Goal: Task Accomplishment & Management: Use online tool/utility

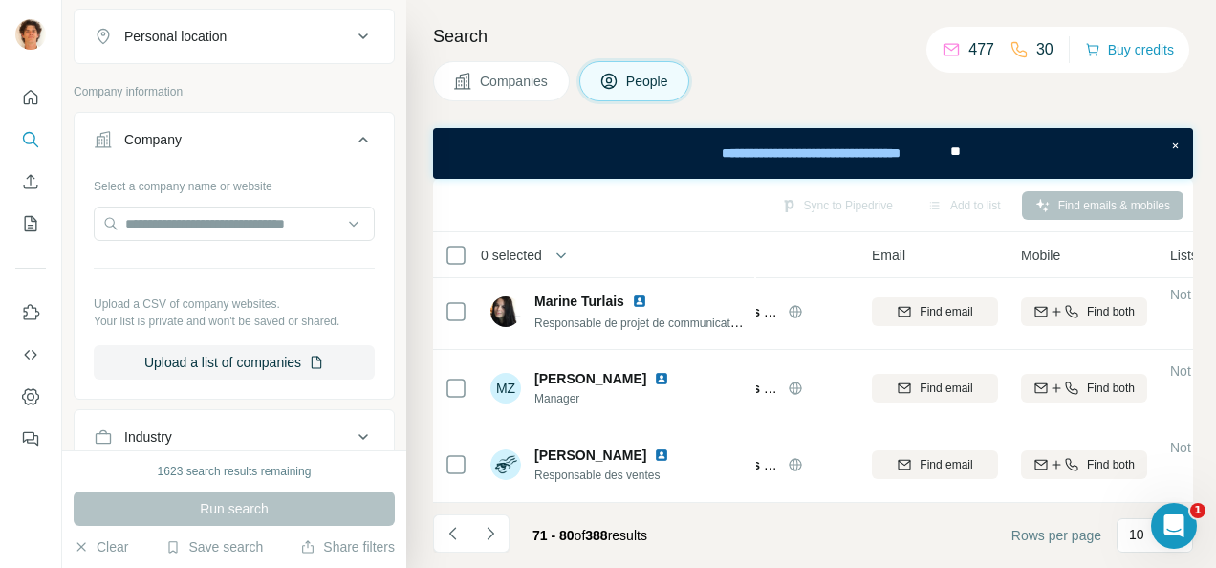
scroll to position [348, 0]
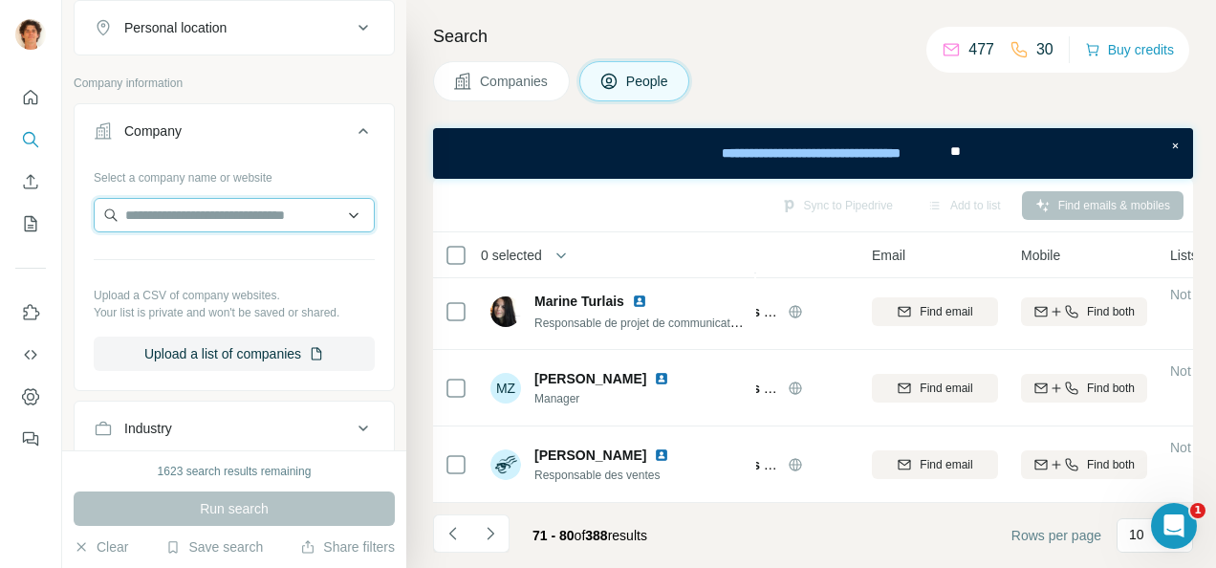
click at [189, 206] on input "text" at bounding box center [234, 215] width 281 height 34
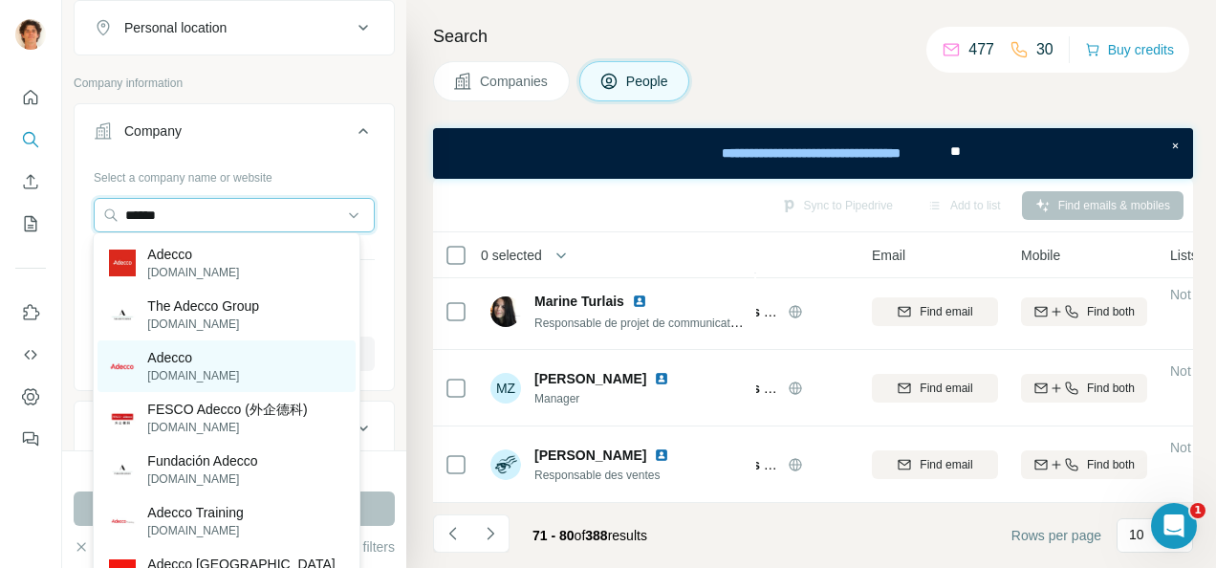
type input "******"
click at [237, 355] on div "Adecco adecco.fr" at bounding box center [226, 366] width 257 height 52
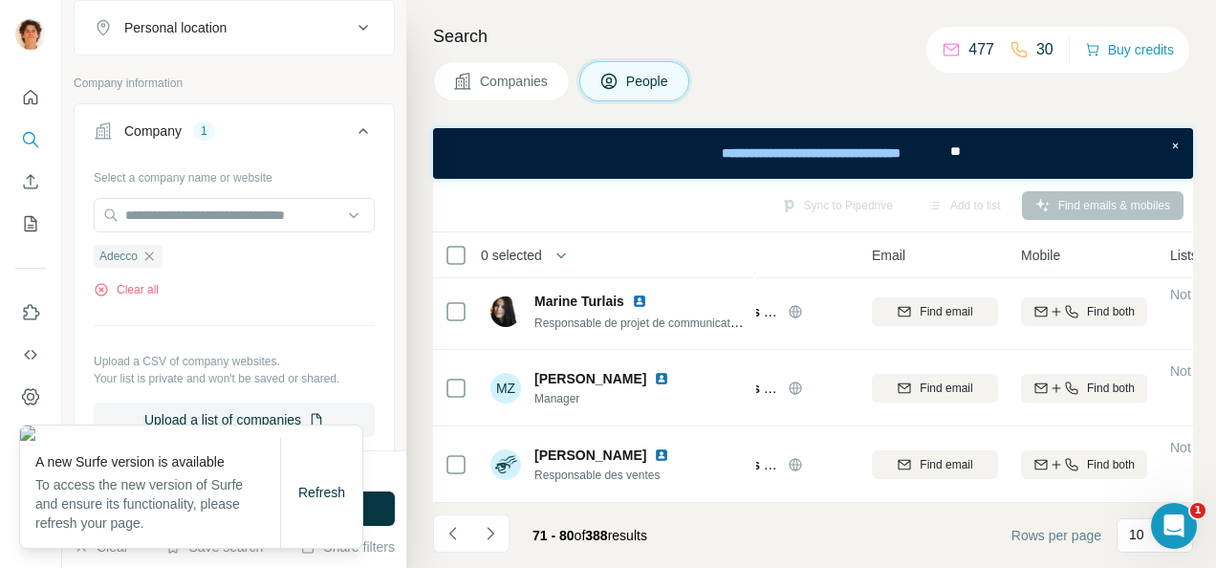
click at [393, 455] on div "1623 search results remaining Run search Clear Save search Share filters" at bounding box center [234, 509] width 344 height 118
click at [323, 490] on span "Refresh" at bounding box center [321, 492] width 47 height 15
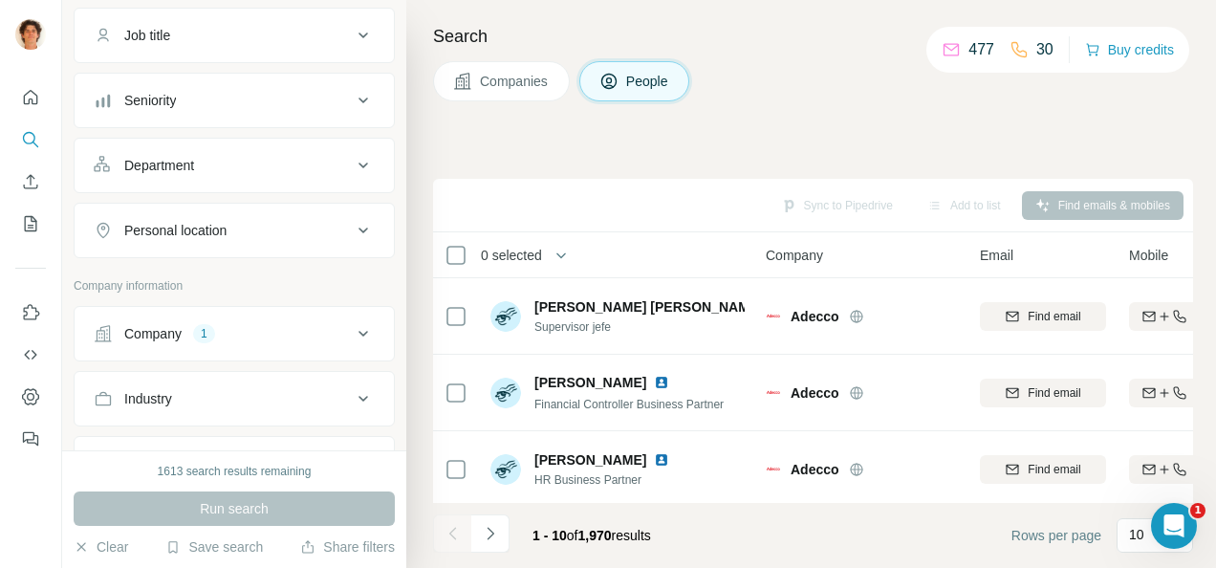
scroll to position [201, 0]
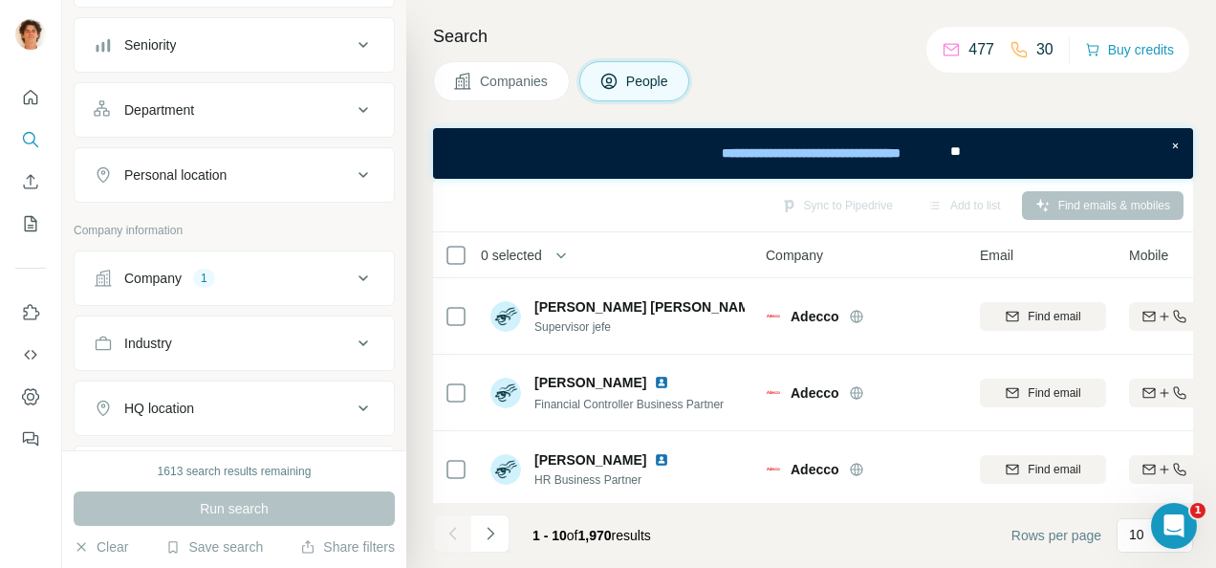
click at [240, 258] on button "Company 1" at bounding box center [234, 278] width 319 height 46
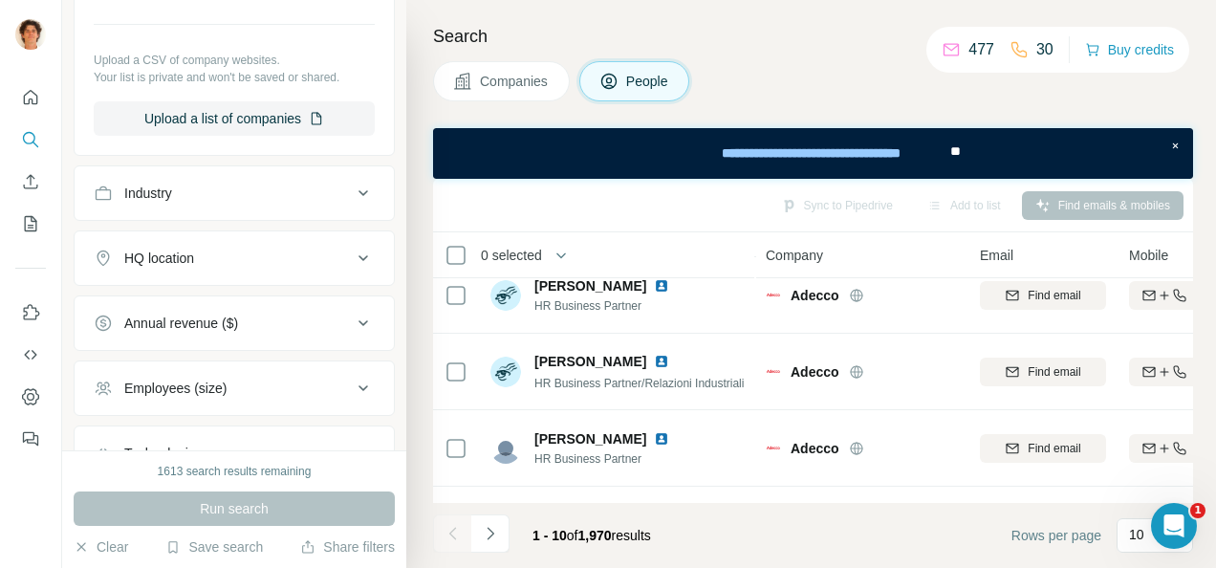
scroll to position [648, 0]
click at [358, 256] on icon at bounding box center [363, 259] width 10 height 6
click at [247, 281] on button "HQ location" at bounding box center [234, 263] width 319 height 54
click at [242, 236] on button "HQ location" at bounding box center [234, 259] width 319 height 46
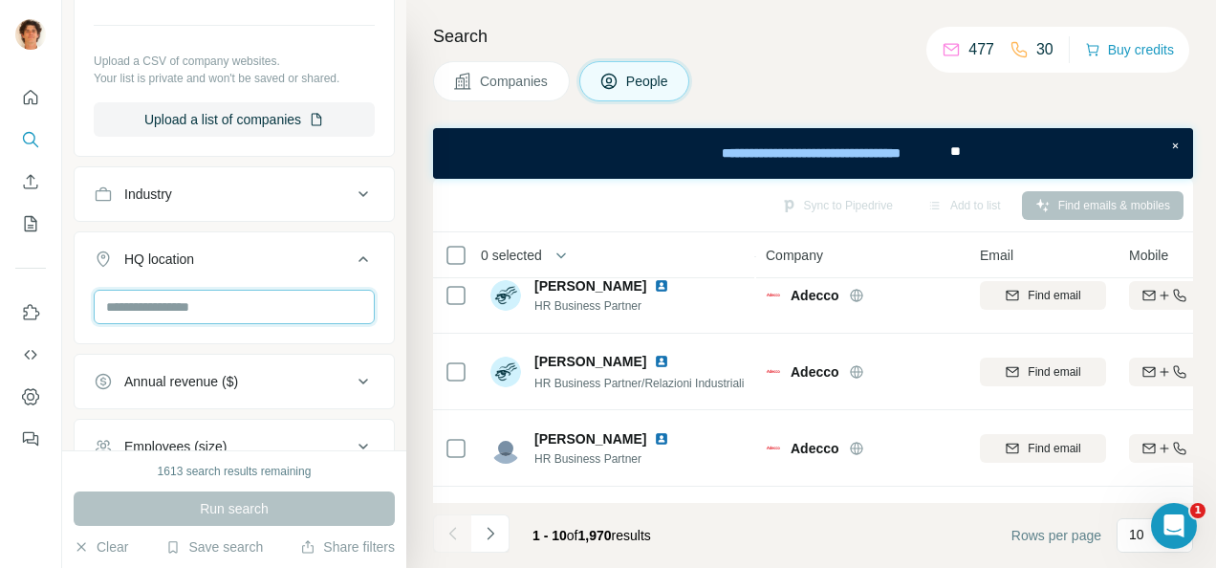
click at [175, 299] on input "text" at bounding box center [234, 307] width 281 height 34
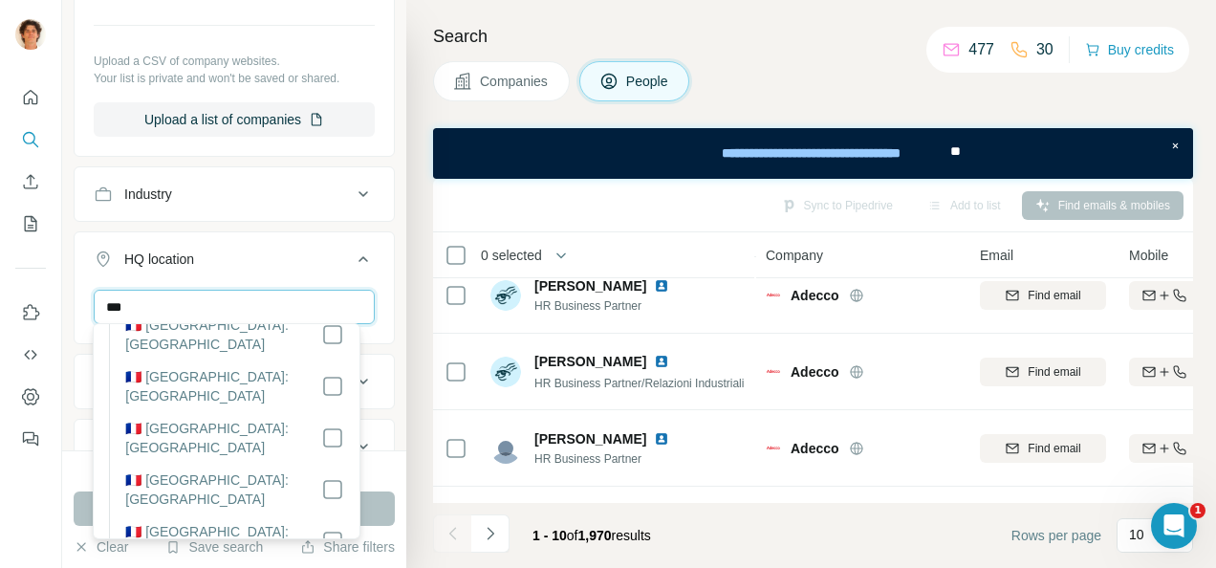
scroll to position [0, 0]
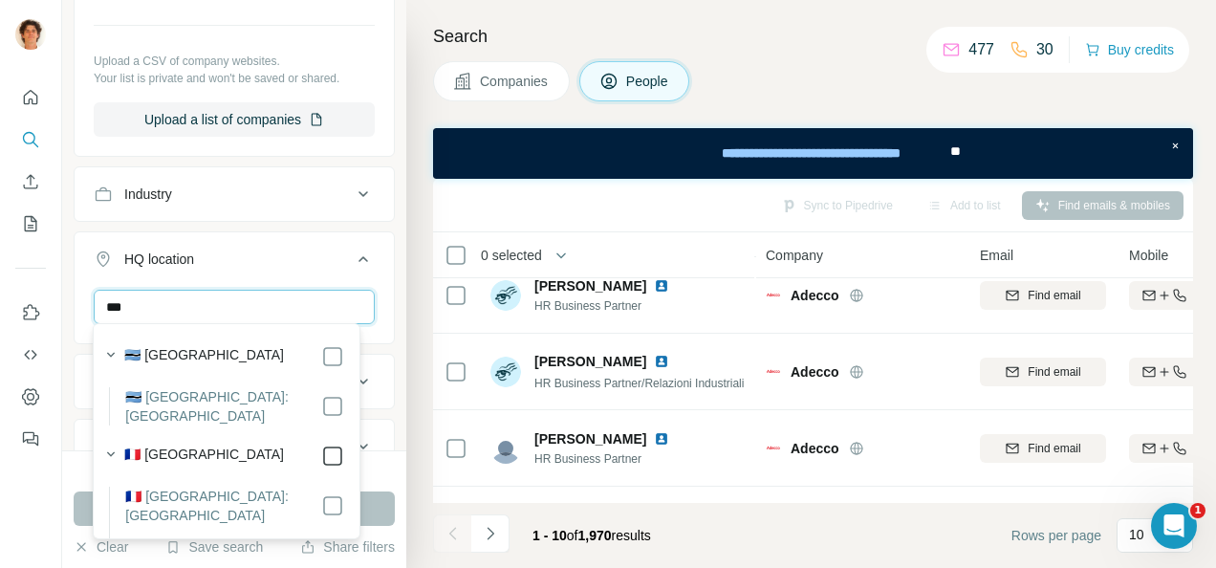
type input "***"
click at [321, 445] on icon at bounding box center [332, 456] width 23 height 23
click at [382, 509] on button "Run search" at bounding box center [234, 508] width 321 height 34
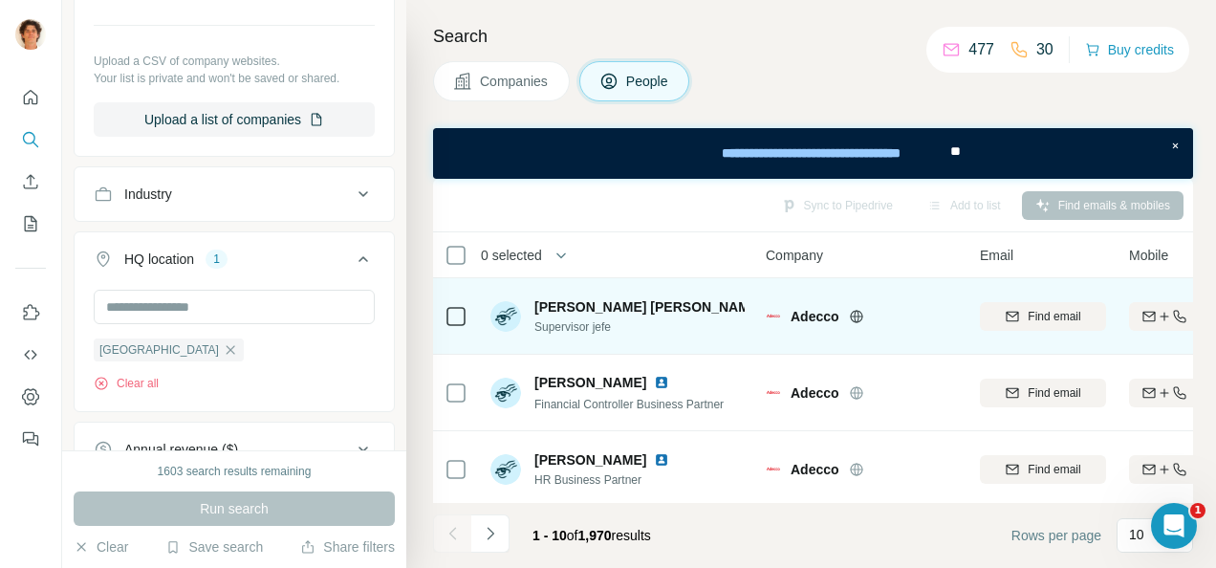
click at [771, 306] on img at bounding box center [775, 306] width 8 height 15
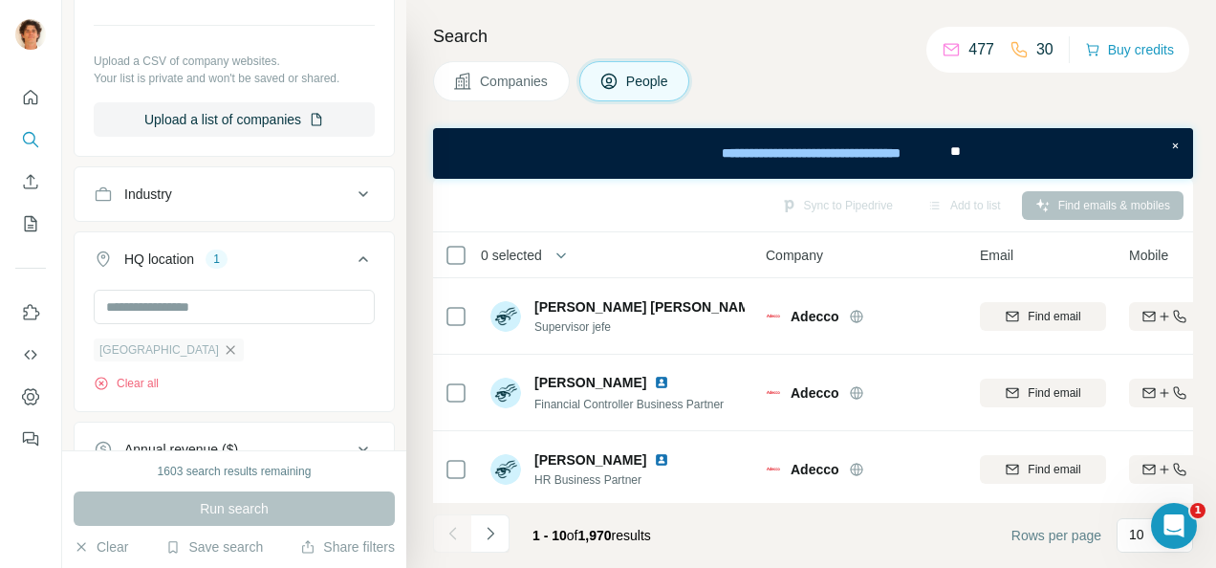
click at [223, 342] on icon "button" at bounding box center [230, 349] width 15 height 15
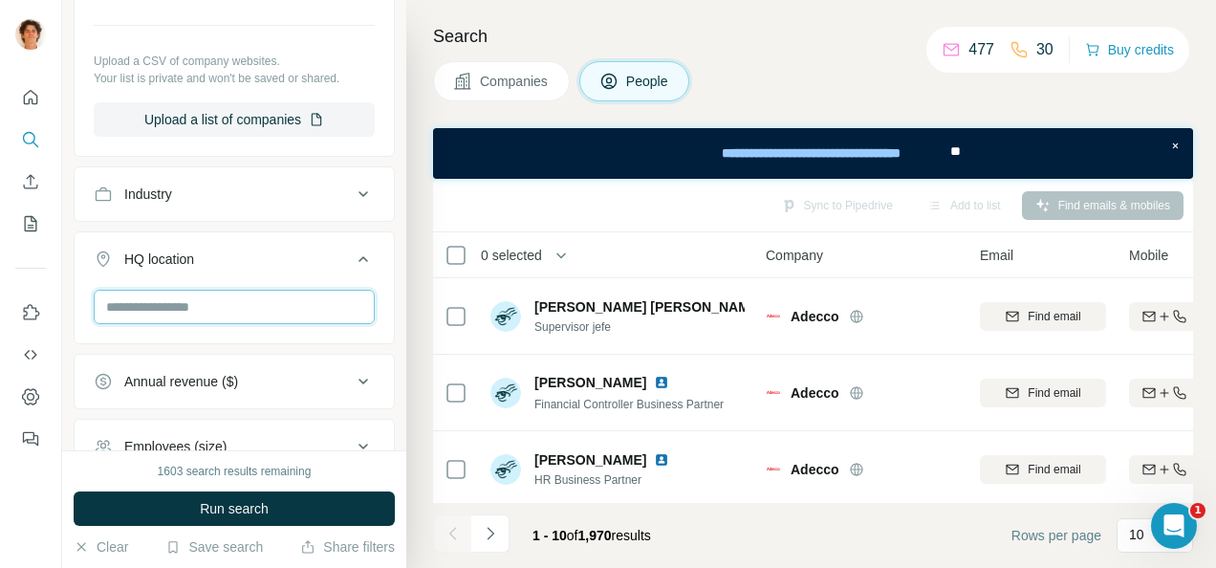
click at [233, 290] on input "text" at bounding box center [234, 307] width 281 height 34
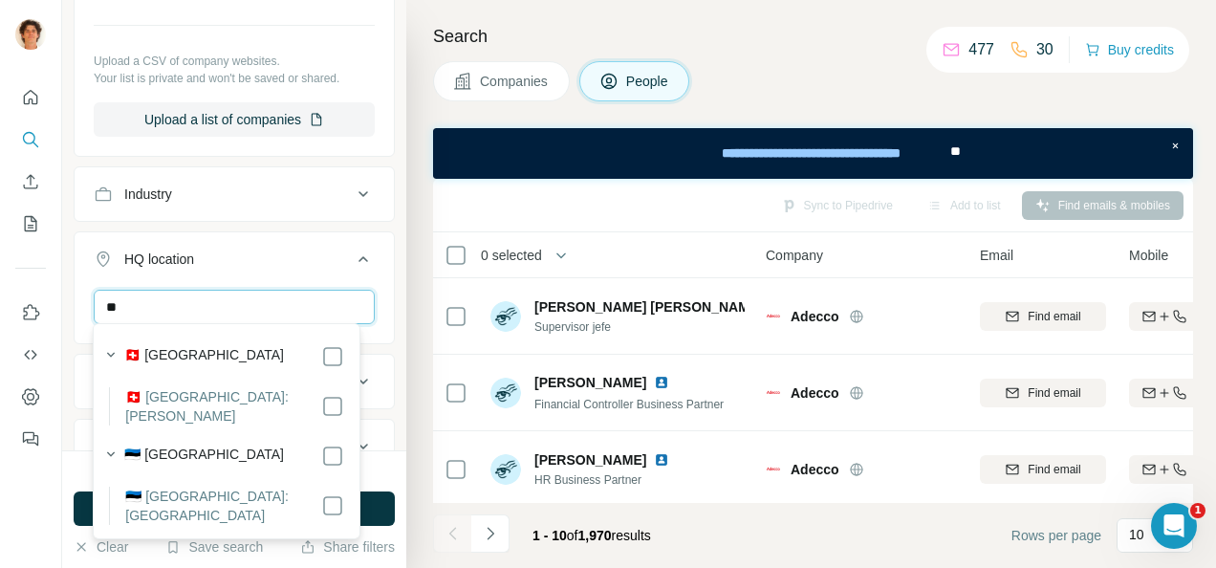
type input "*"
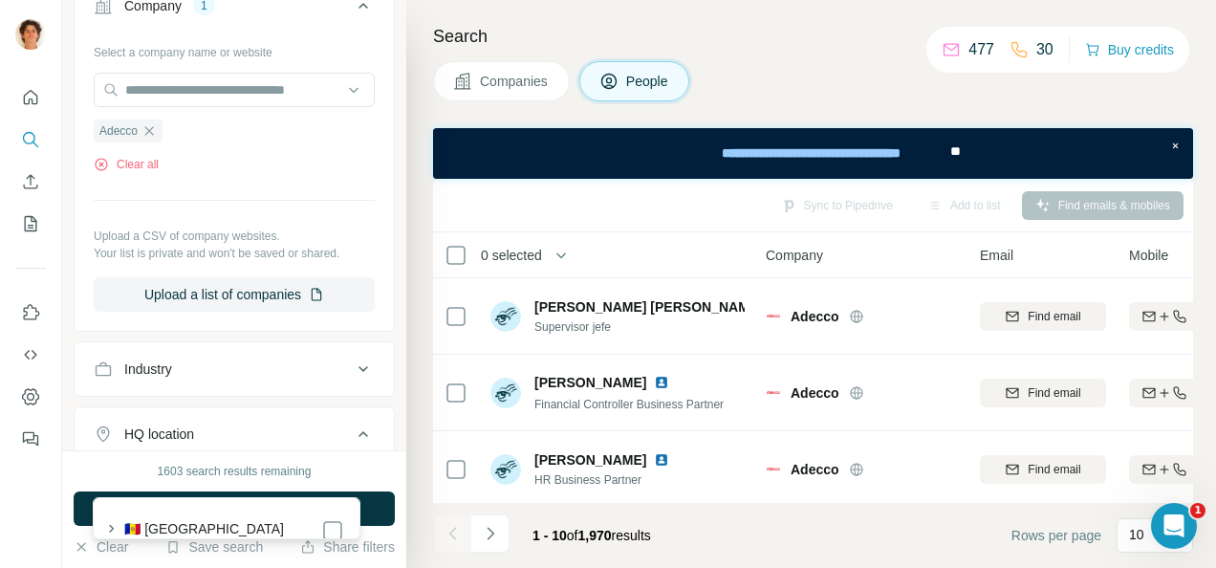
scroll to position [470, 0]
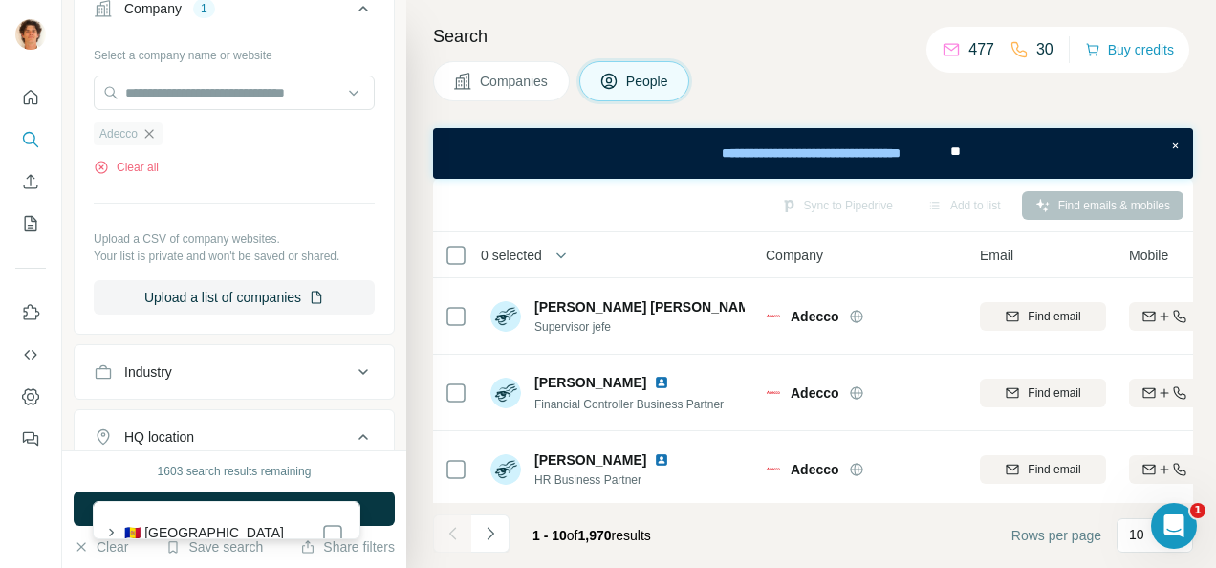
click at [145, 131] on icon "button" at bounding box center [148, 133] width 15 height 15
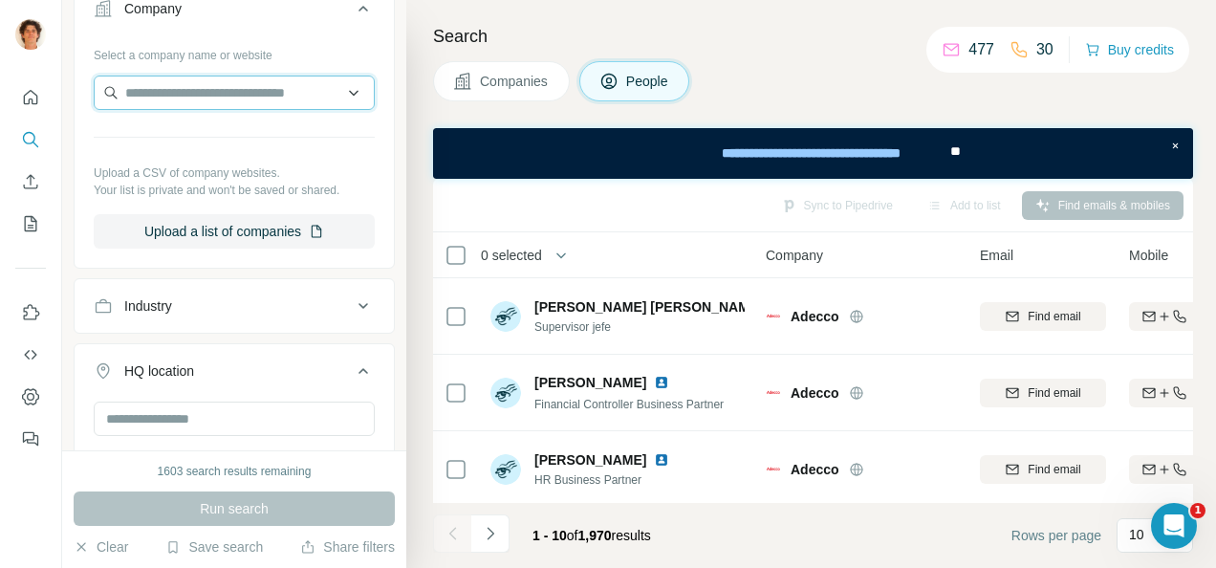
click at [176, 96] on input "text" at bounding box center [234, 93] width 281 height 34
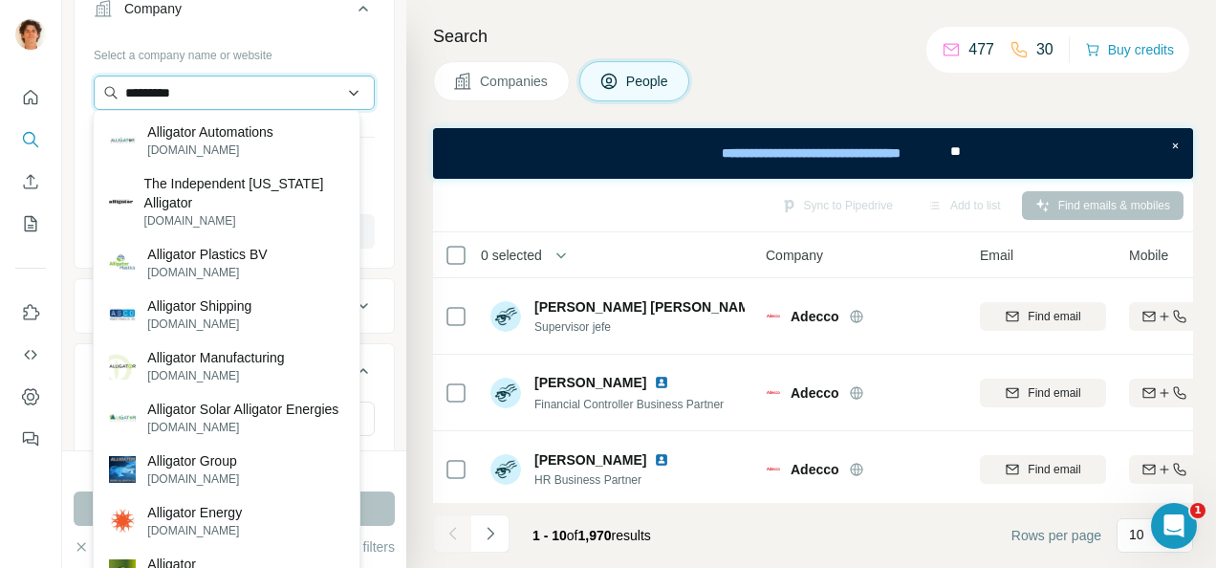
type input "*********"
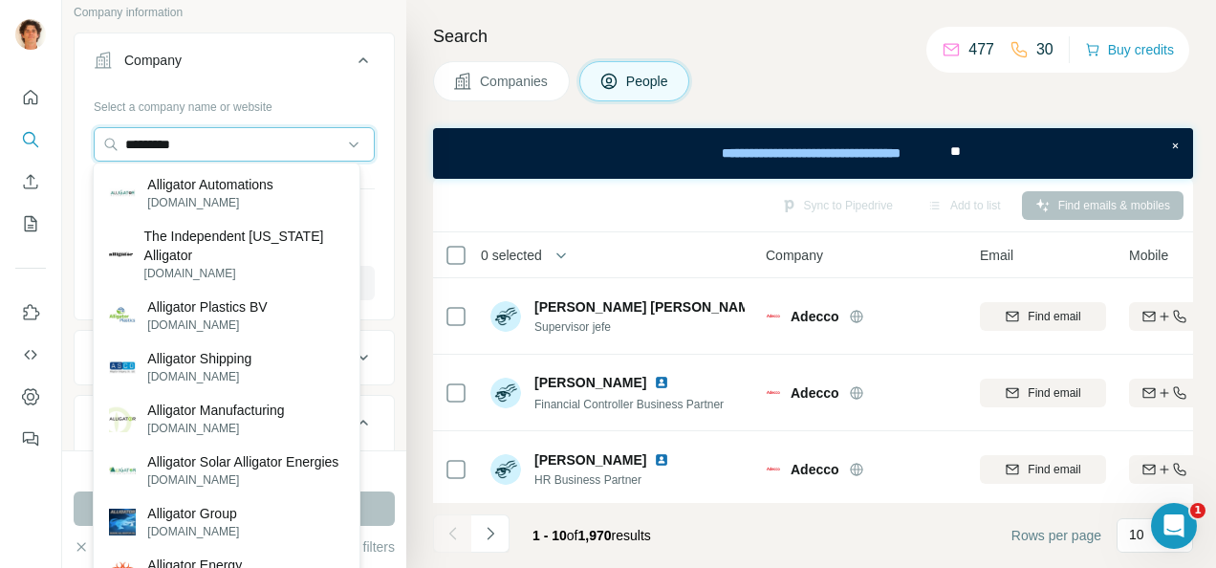
scroll to position [418, 0]
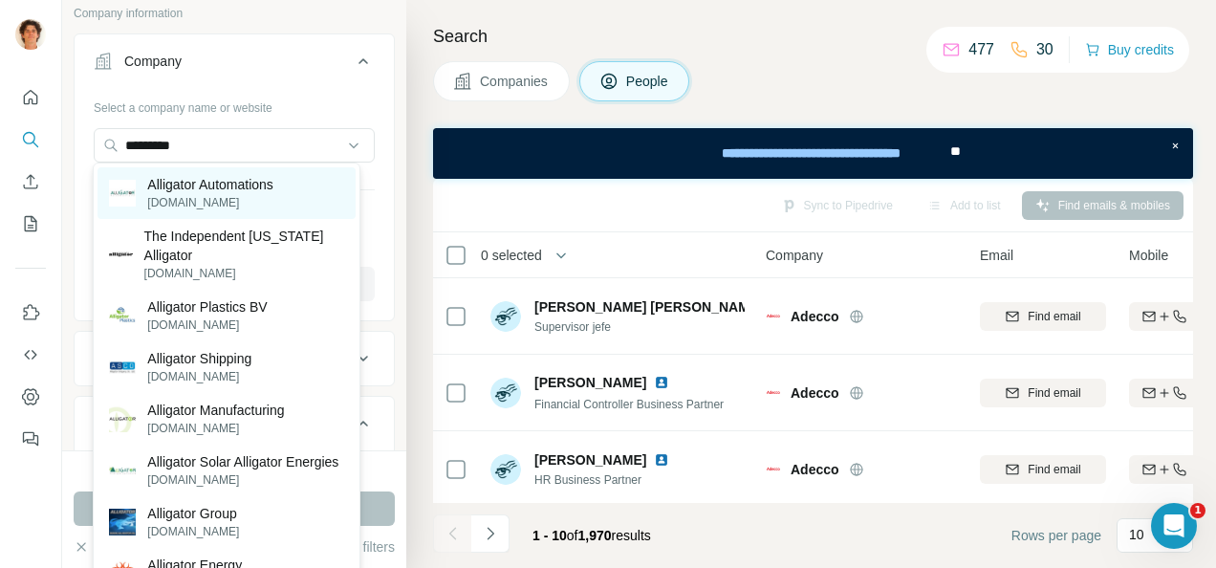
click at [231, 201] on p "[DOMAIN_NAME]" at bounding box center [210, 202] width 126 height 17
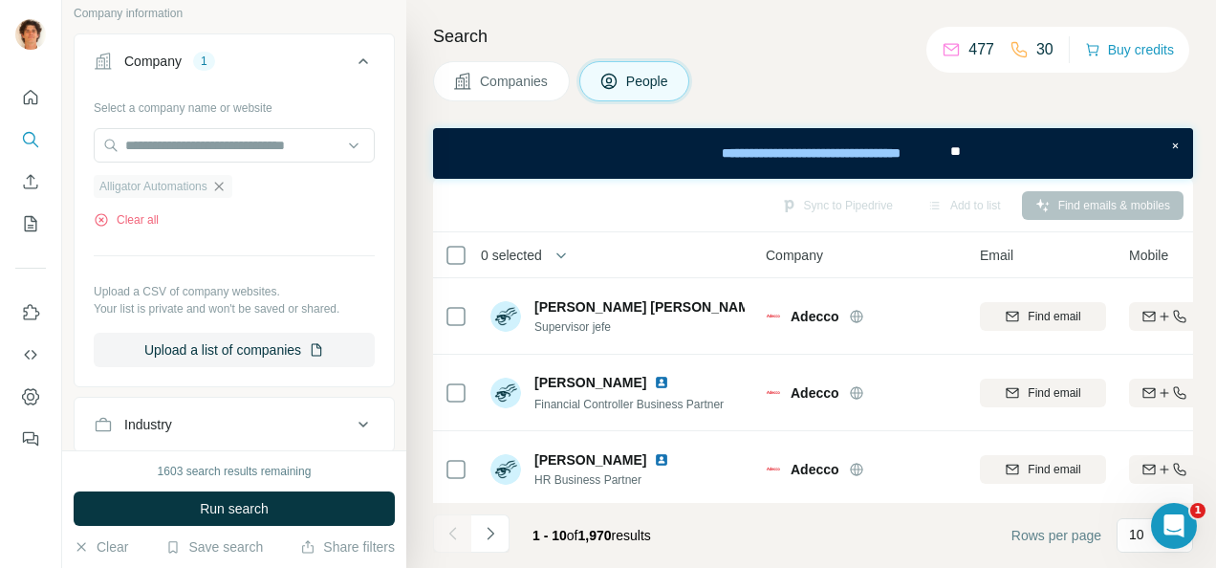
click at [223, 182] on icon "button" at bounding box center [218, 186] width 9 height 9
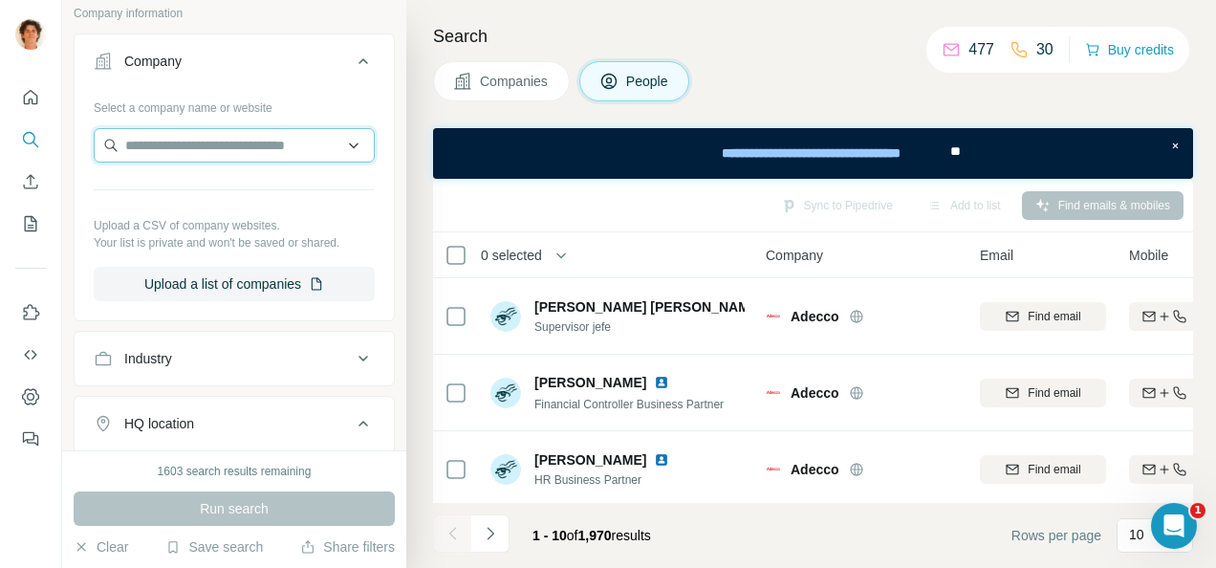
click at [216, 145] on input "text" at bounding box center [234, 145] width 281 height 34
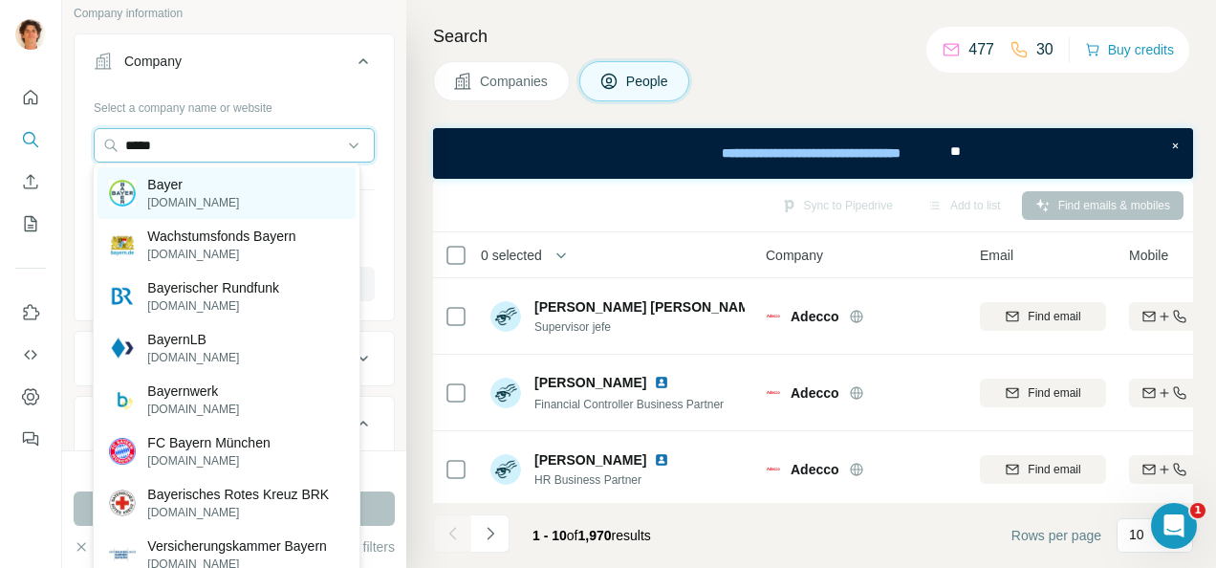
type input "*****"
click at [237, 185] on div "Bayer [DOMAIN_NAME]" at bounding box center [226, 193] width 257 height 52
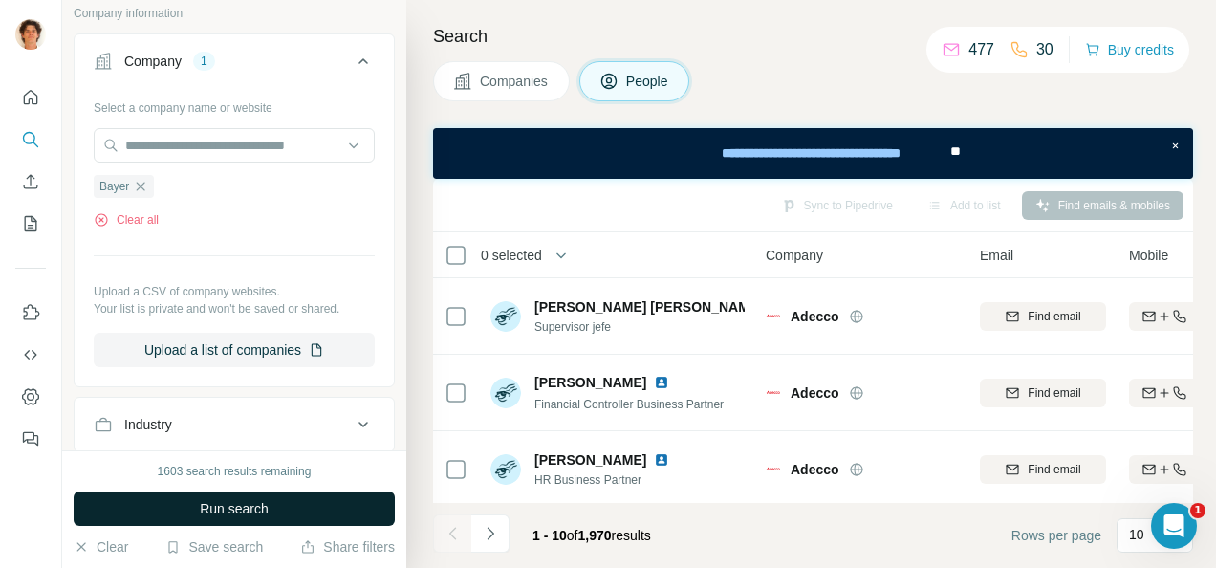
click at [220, 506] on span "Run search" at bounding box center [234, 508] width 69 height 19
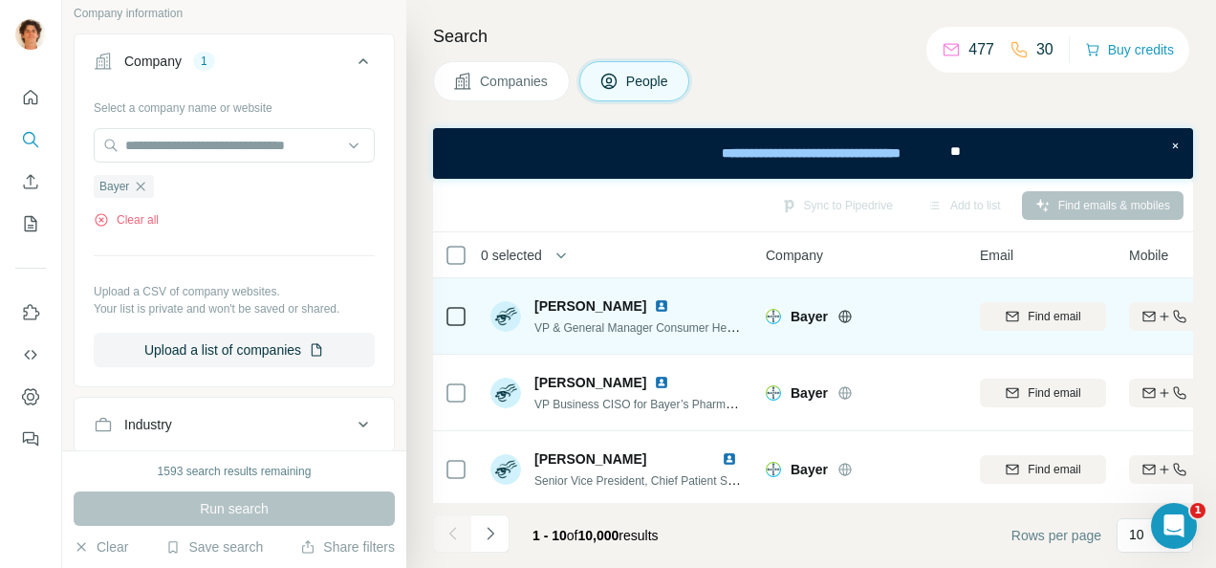
click at [654, 306] on img at bounding box center [661, 305] width 15 height 15
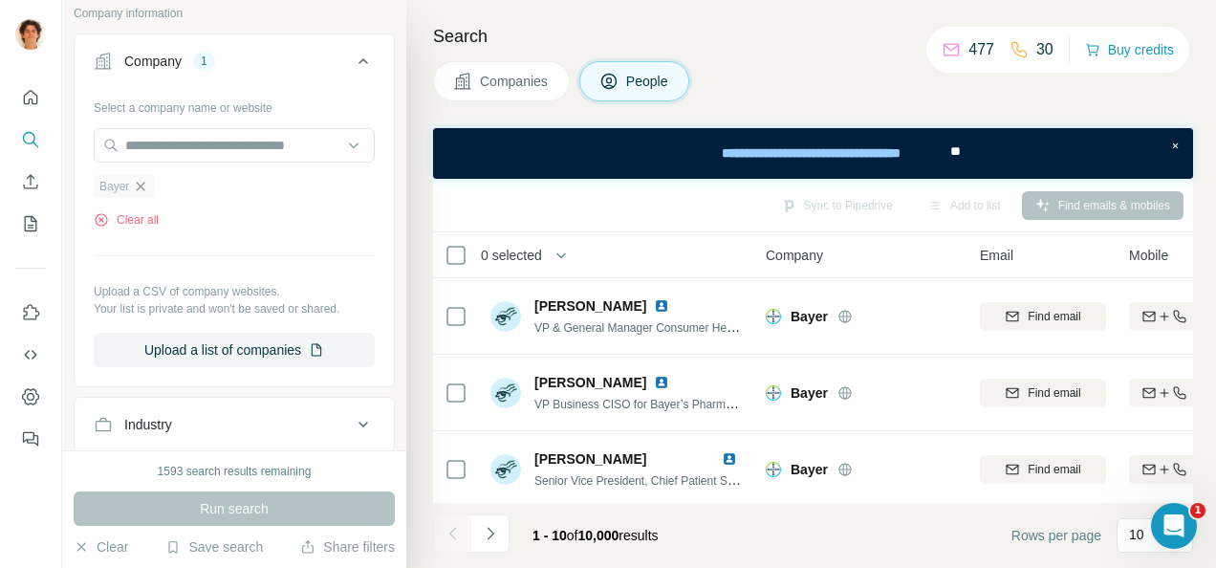
click at [136, 186] on icon "button" at bounding box center [140, 186] width 15 height 15
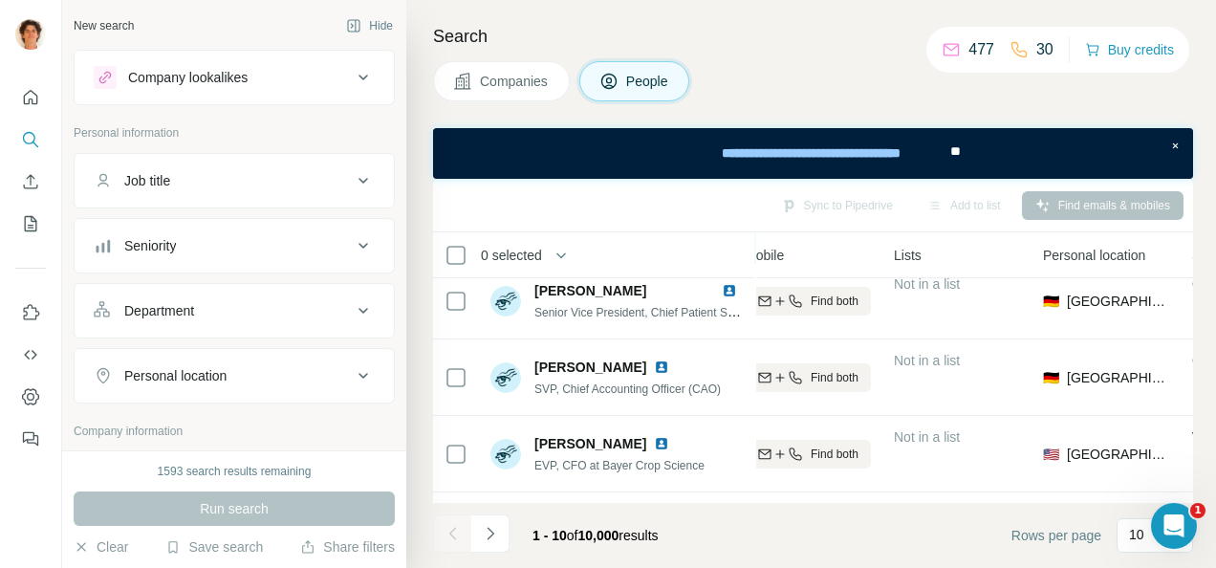
scroll to position [0, 384]
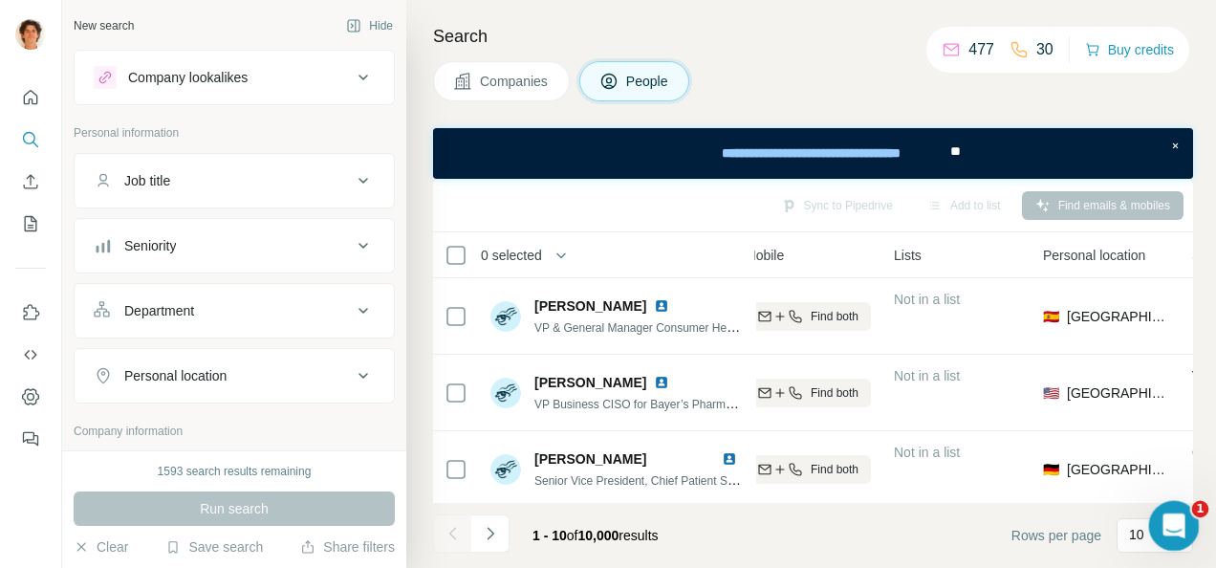
click at [1176, 520] on icon "Open Intercom Messenger" at bounding box center [1172, 524] width 32 height 32
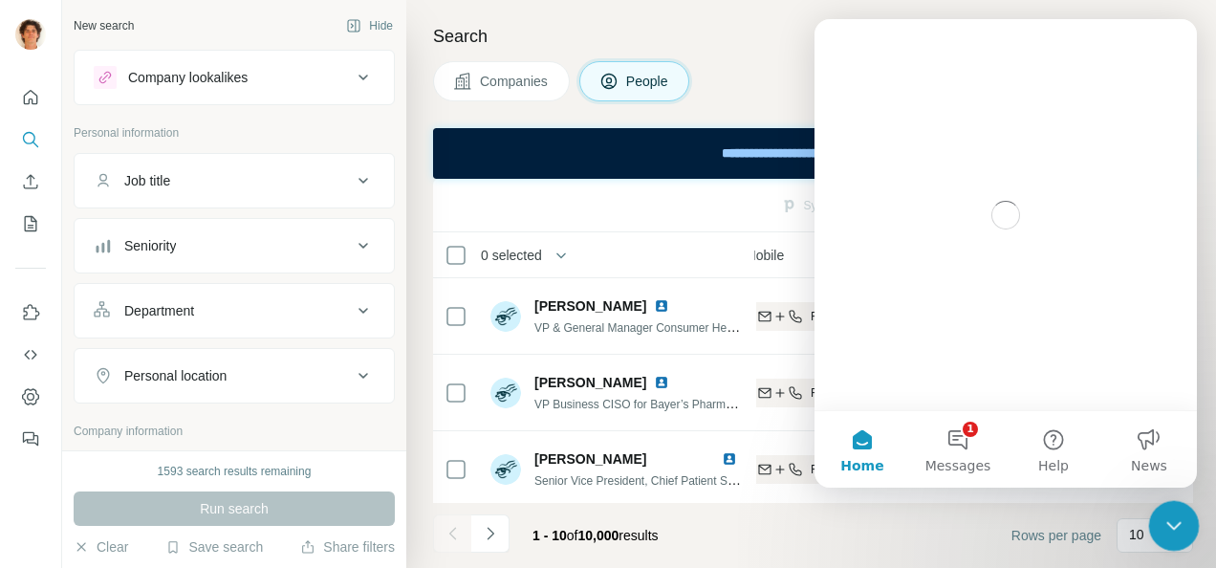
scroll to position [0, 0]
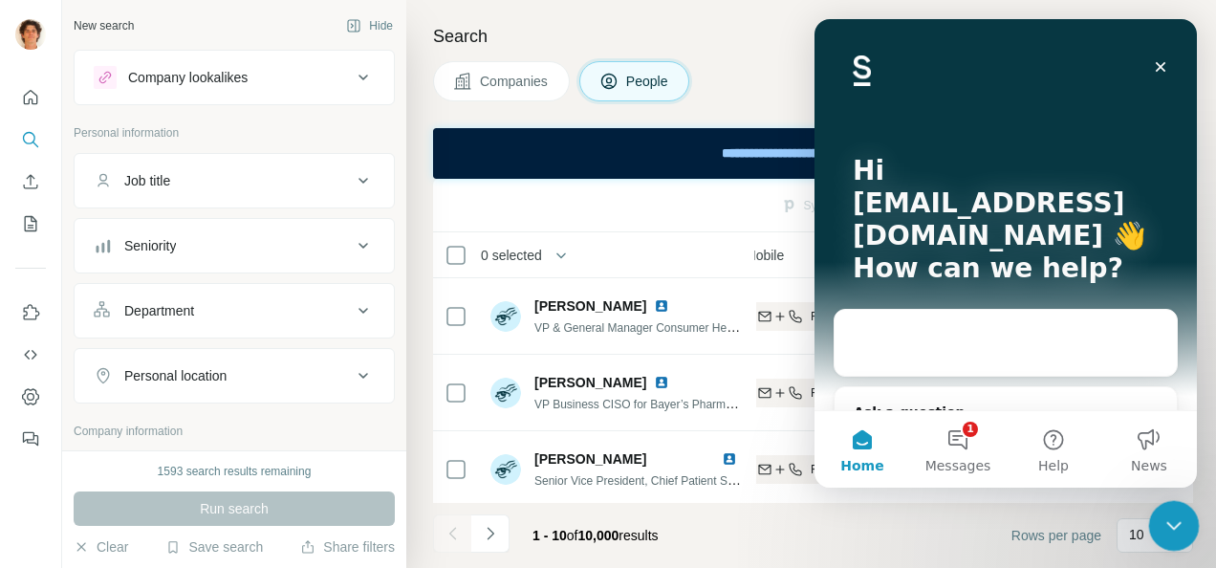
click at [1176, 520] on icon "Close Intercom Messenger" at bounding box center [1170, 523] width 13 height 8
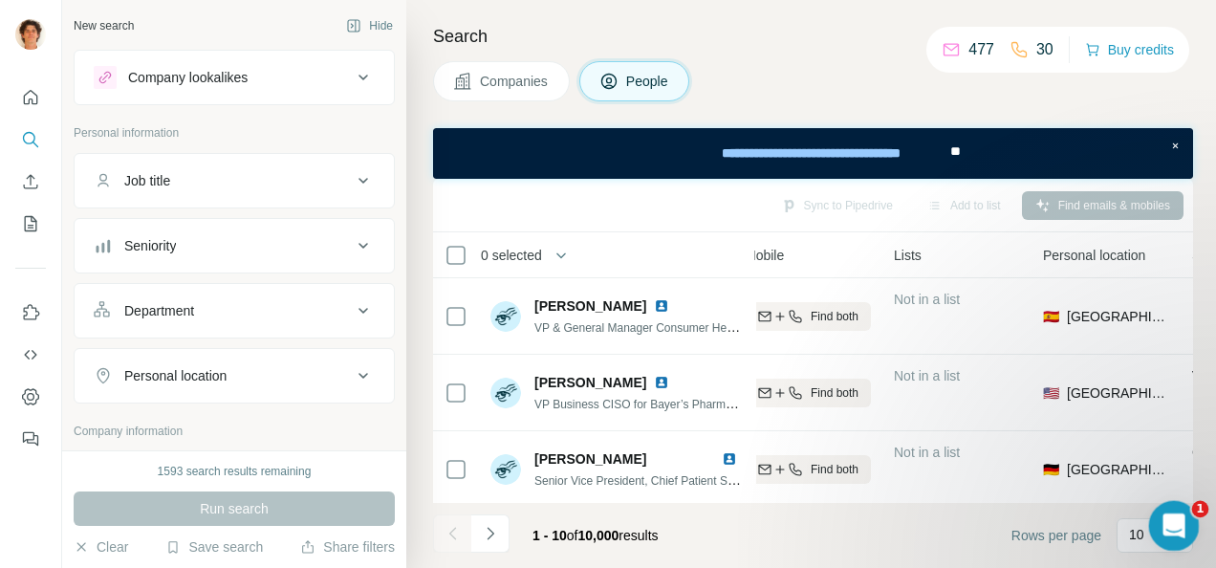
click at [1176, 520] on icon "Open Intercom Messenger" at bounding box center [1172, 524] width 32 height 32
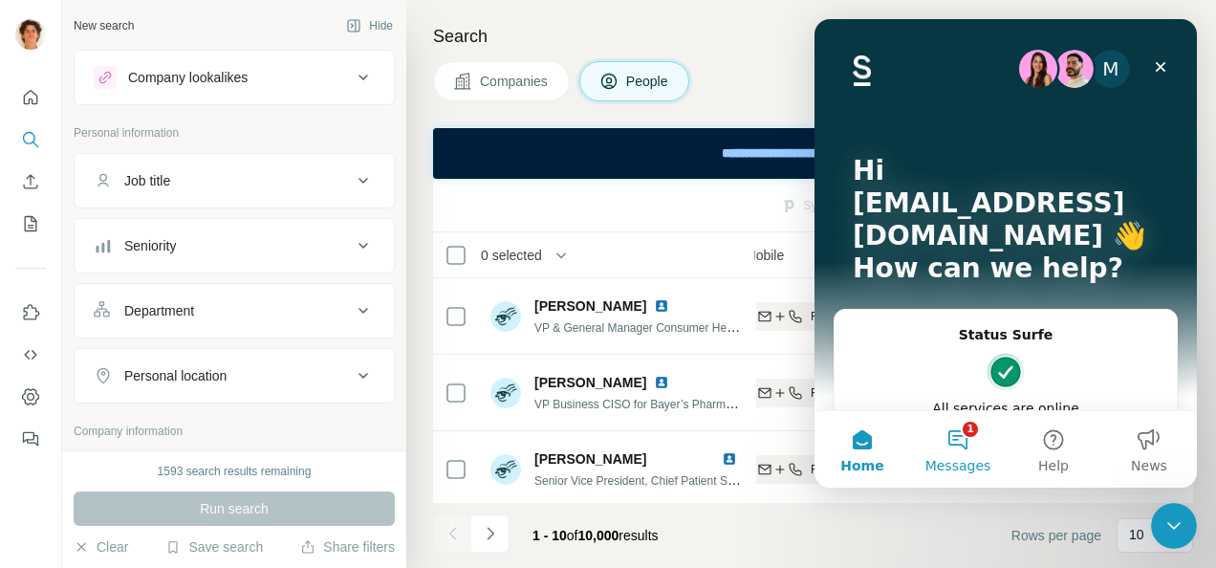
click at [960, 453] on button "1 Messages" at bounding box center [958, 449] width 96 height 76
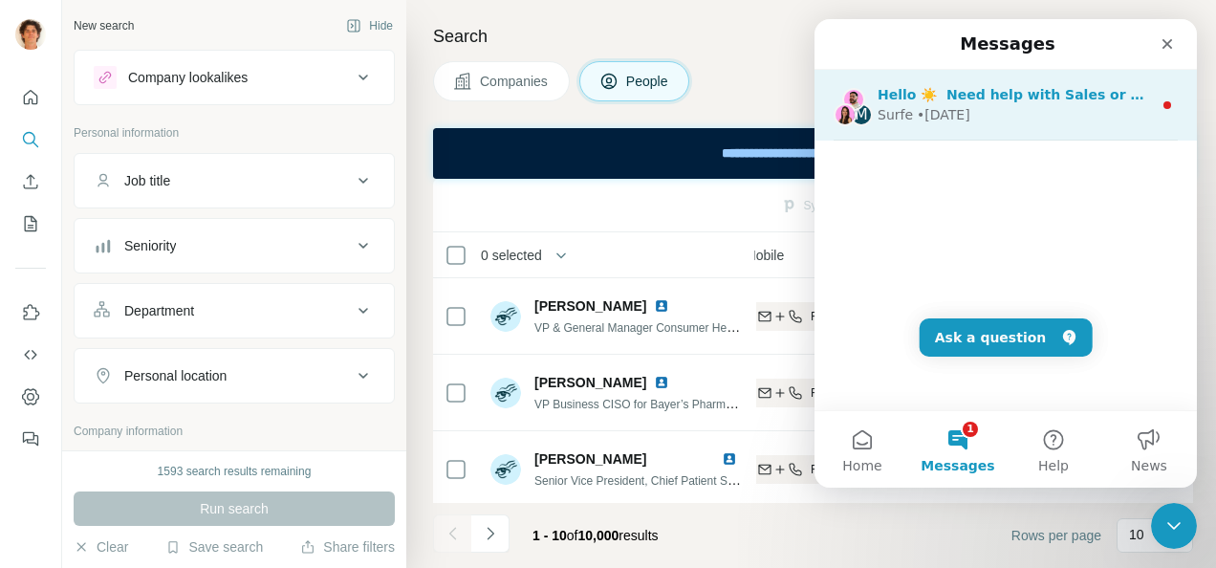
click at [1016, 114] on div "Surfe • [DATE]" at bounding box center [1015, 115] width 274 height 20
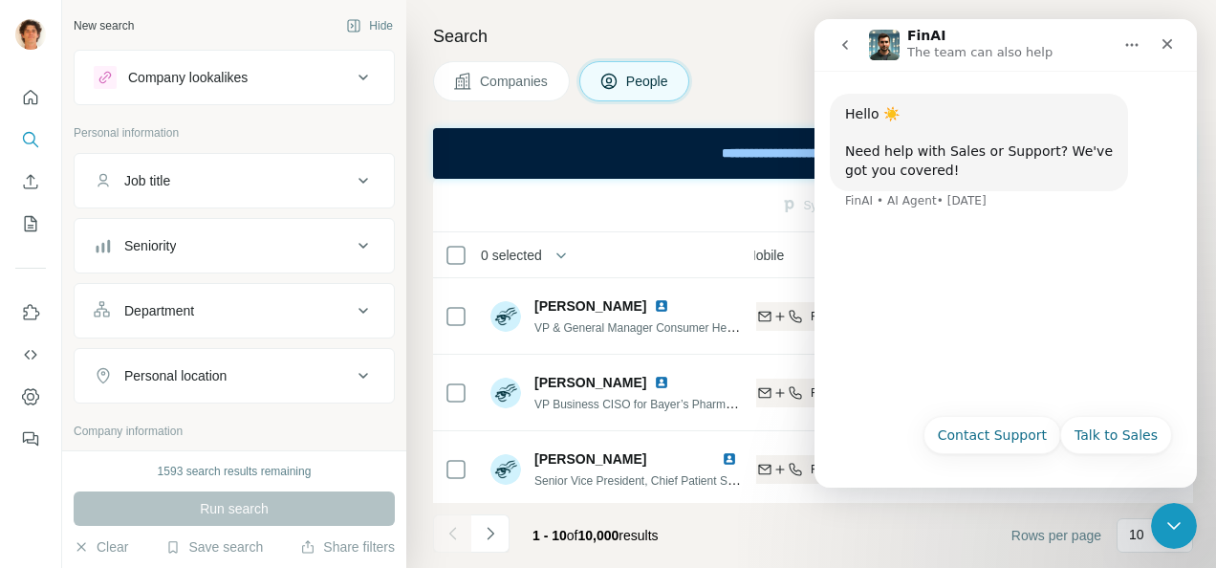
click at [780, 21] on div "Search Companies People Sync to Pipedrive Add to list Find emails & mobiles 0 s…" at bounding box center [811, 284] width 810 height 568
